Goal: Information Seeking & Learning: Learn about a topic

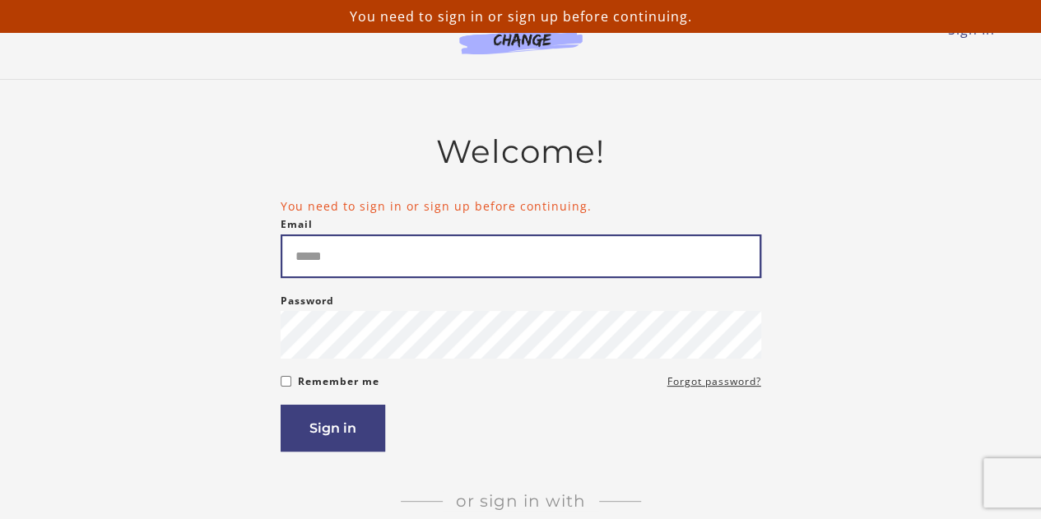
click at [402, 261] on input "Email" at bounding box center [521, 257] width 481 height 44
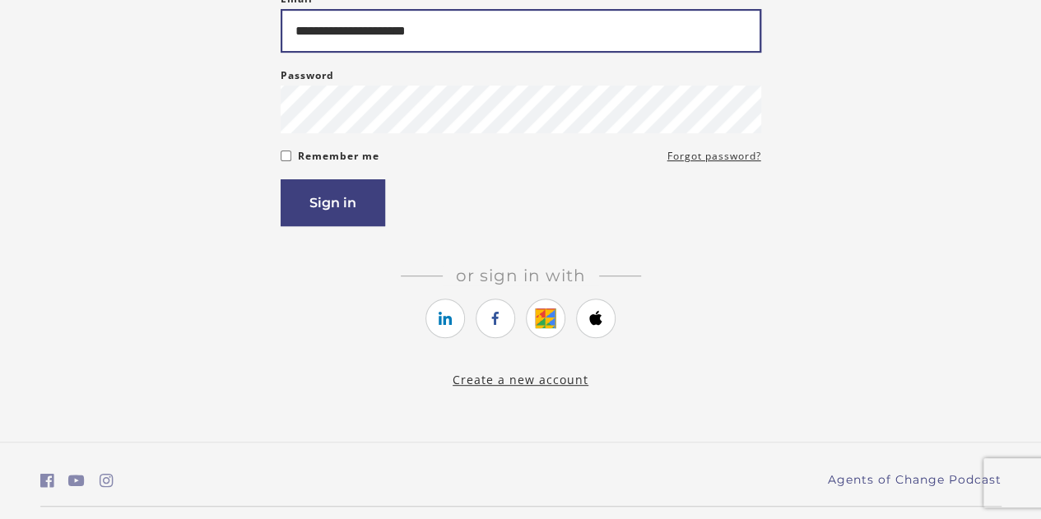
scroll to position [230, 0]
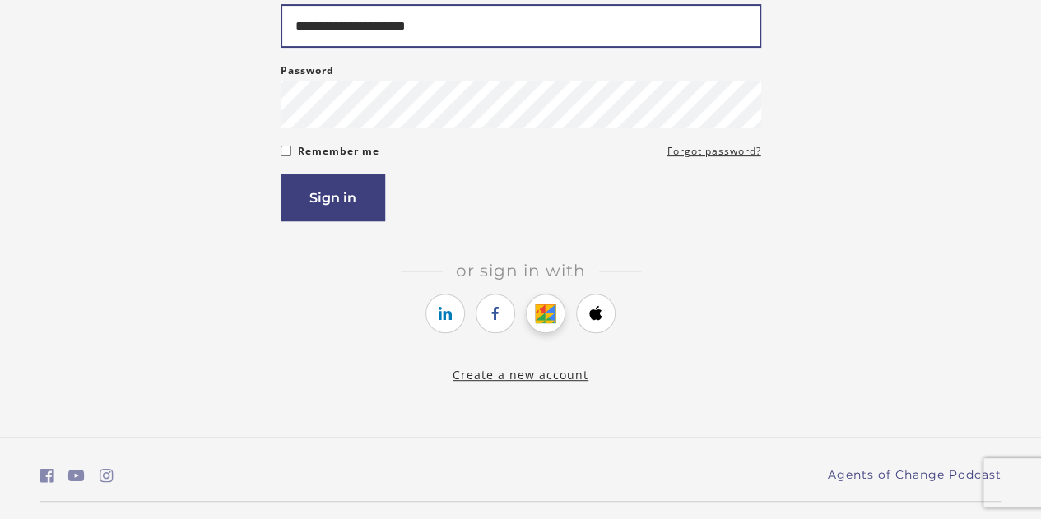
type input "**********"
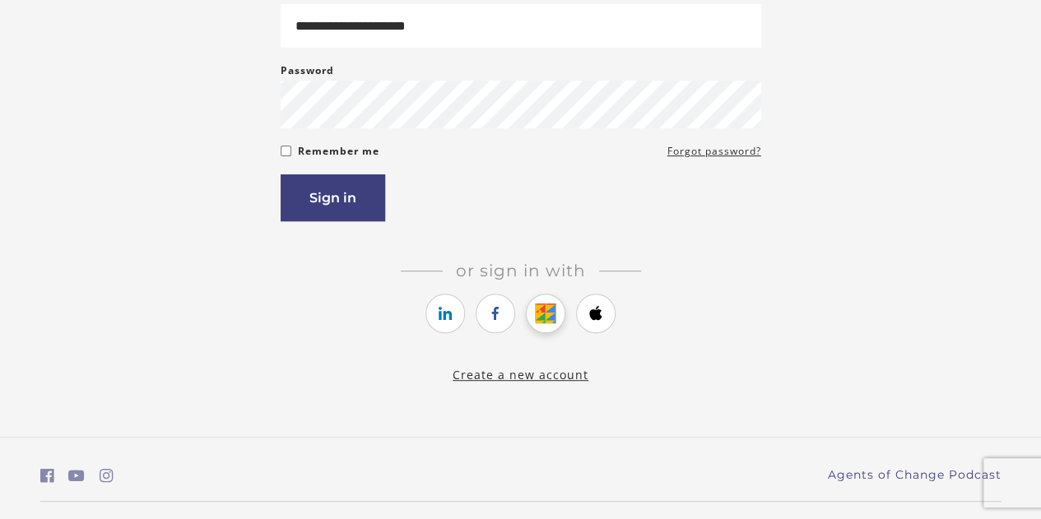
click at [538, 313] on icon "https://courses.thinkific.com/users/auth/google?ss%5Breferral%5D=&ss%5Buser_ret…" at bounding box center [546, 314] width 21 height 20
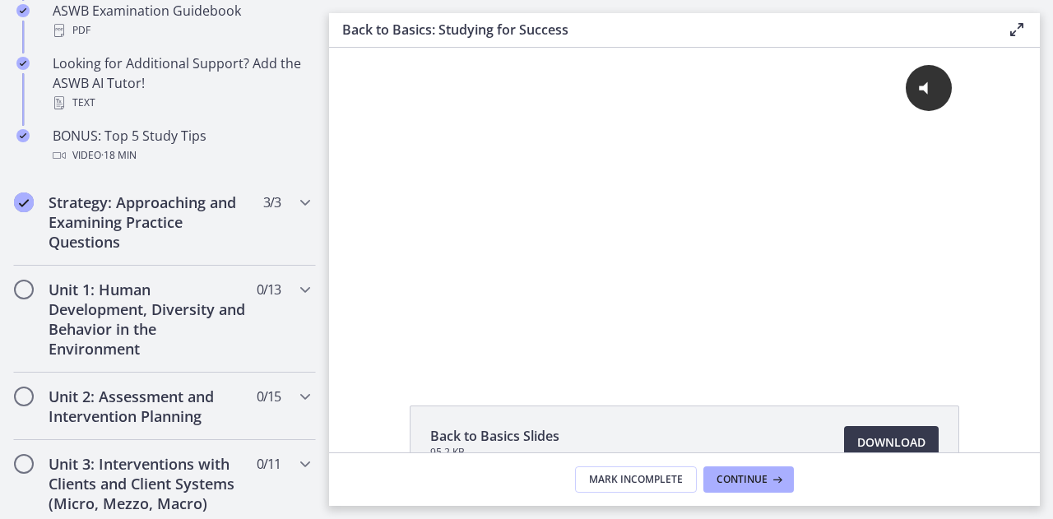
scroll to position [871, 0]
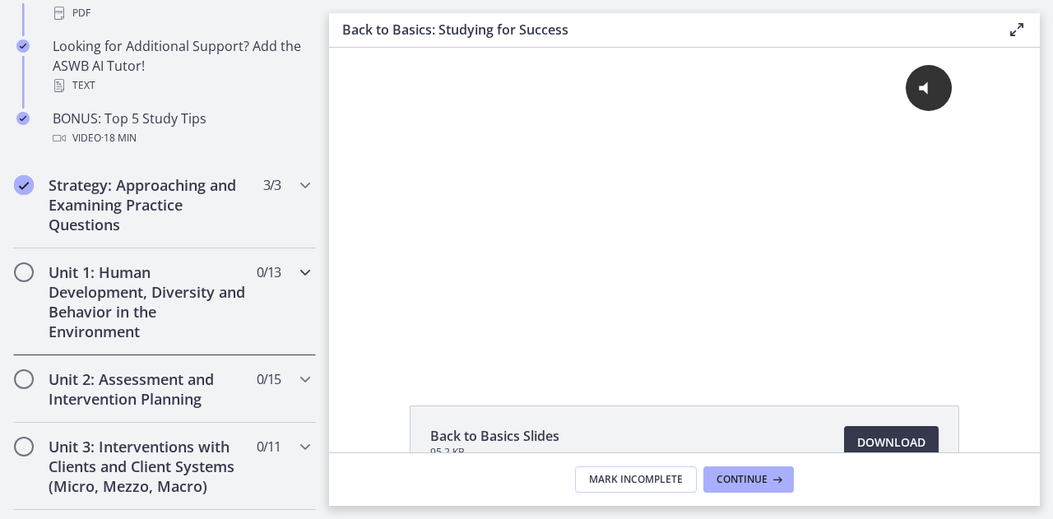
click at [97, 299] on h2 "Unit 1: Human Development, Diversity and Behavior in the Environment" at bounding box center [149, 302] width 201 height 79
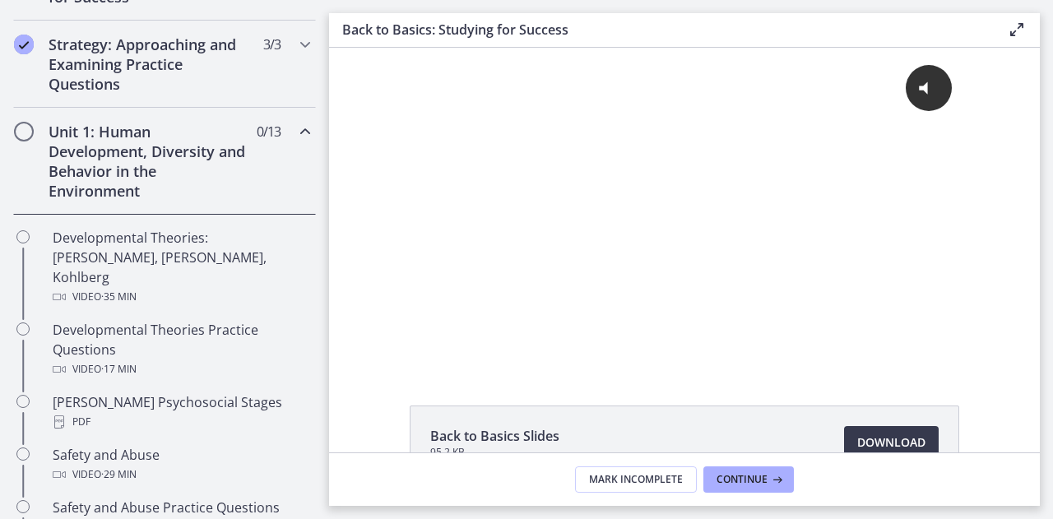
scroll to position [368, 0]
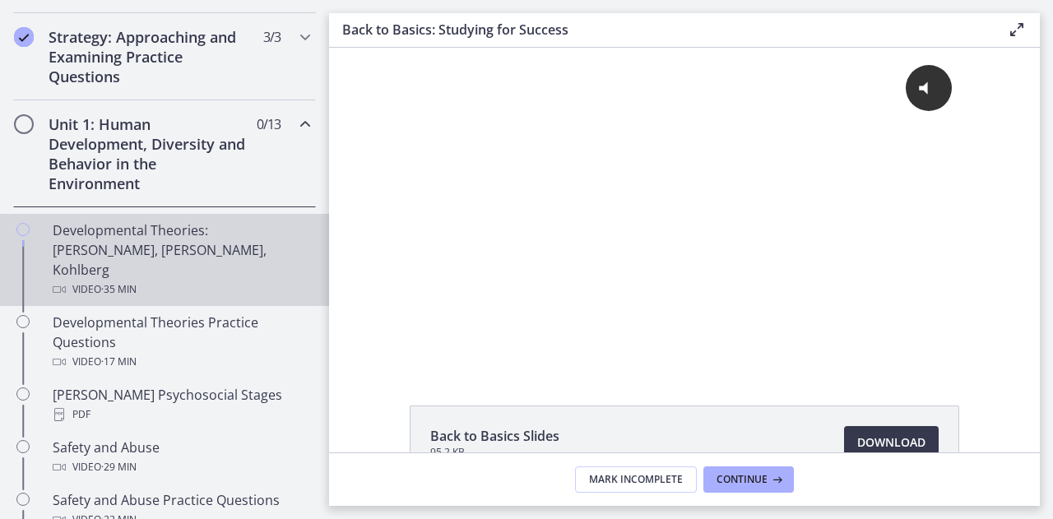
click at [80, 236] on div "Developmental Theories: [PERSON_NAME], [PERSON_NAME], Kohlberg Video · 35 min" at bounding box center [181, 260] width 257 height 79
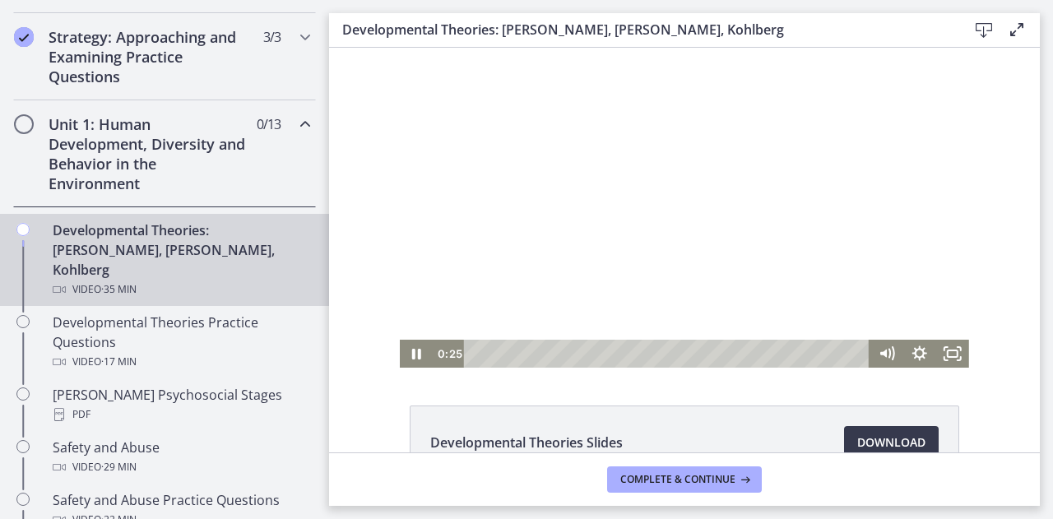
scroll to position [105, 0]
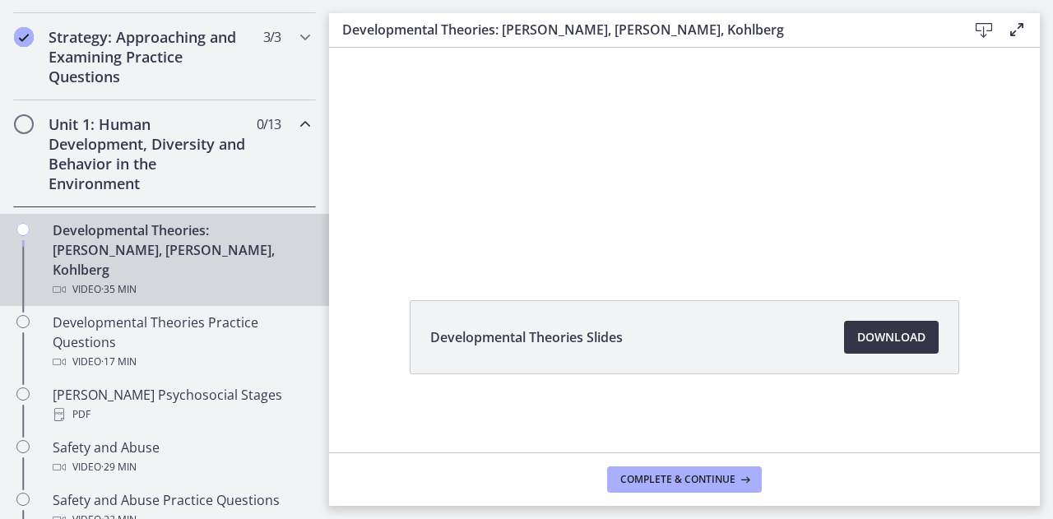
click at [889, 336] on span "Download Opens in a new window" at bounding box center [891, 338] width 68 height 20
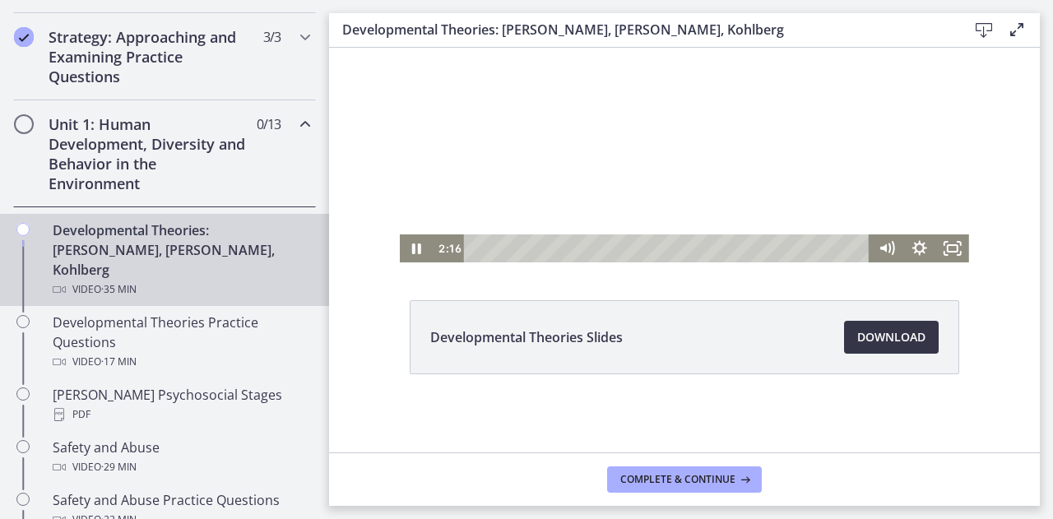
scroll to position [0, 0]
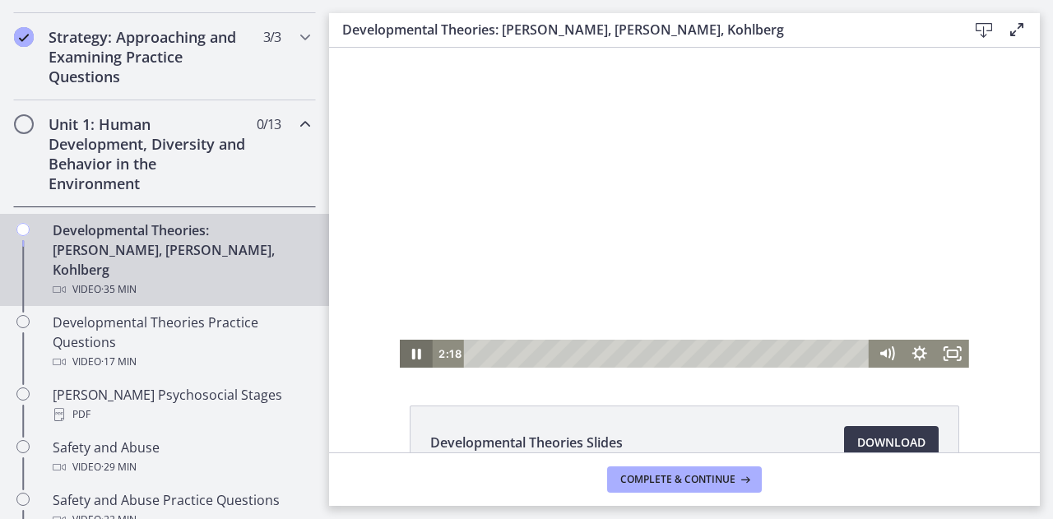
click at [409, 355] on icon "Pause" at bounding box center [416, 354] width 33 height 28
click at [413, 354] on icon "Play Video" at bounding box center [418, 354] width 10 height 14
click at [411, 366] on icon "Pause" at bounding box center [416, 354] width 39 height 34
click at [415, 351] on icon "Play Video" at bounding box center [418, 354] width 33 height 28
click at [411, 358] on icon "Pause" at bounding box center [416, 354] width 11 height 13
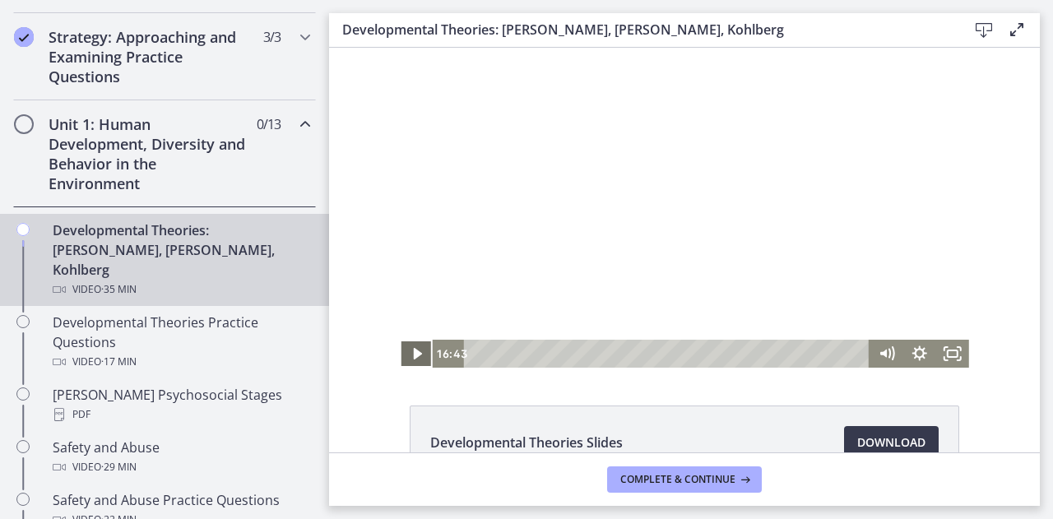
click at [414, 358] on icon "Play Video" at bounding box center [418, 354] width 8 height 12
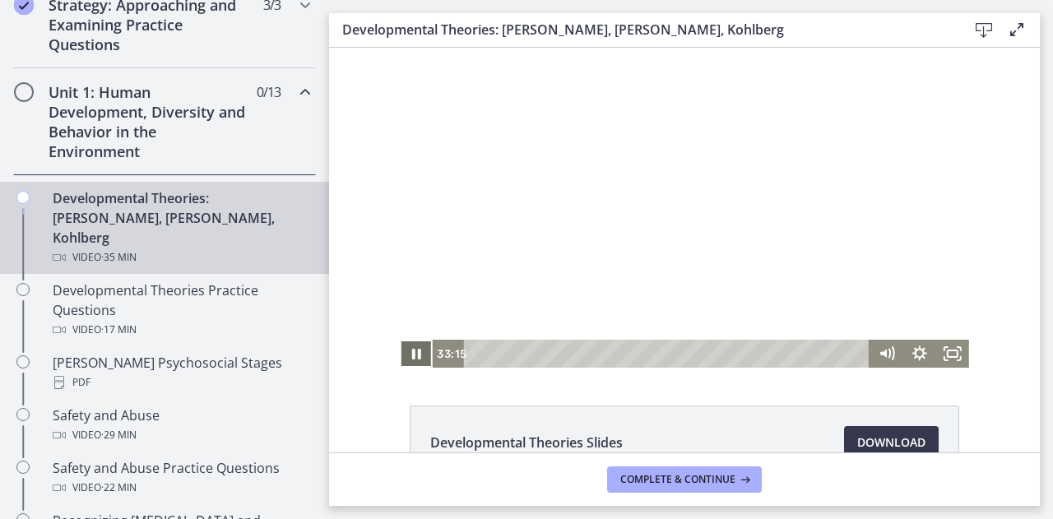
click at [412, 357] on icon "Pause" at bounding box center [416, 354] width 9 height 11
click at [413, 357] on icon "Play Video" at bounding box center [418, 354] width 10 height 14
